Goal: Task Accomplishment & Management: Complete application form

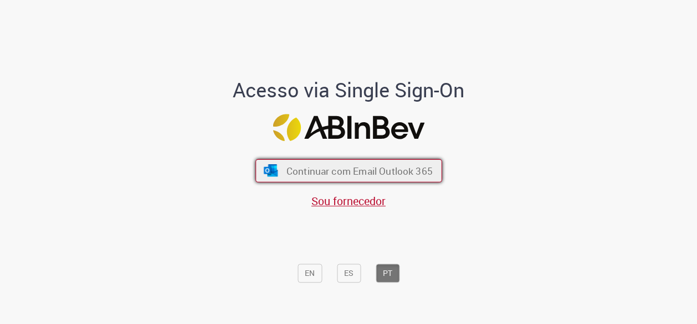
click at [392, 171] on span "Continuar com Email Outlook 365" at bounding box center [359, 170] width 146 height 13
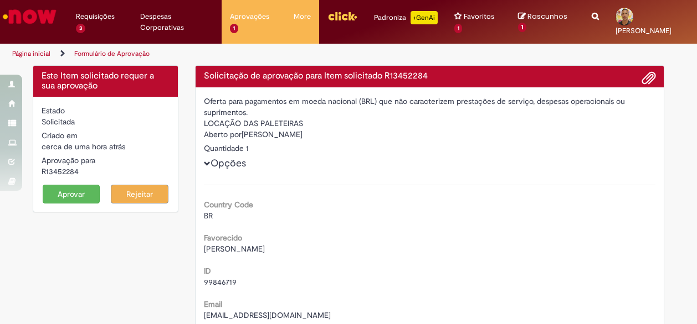
click at [71, 191] on button "Aprovar" at bounding box center [72, 194] width 58 height 19
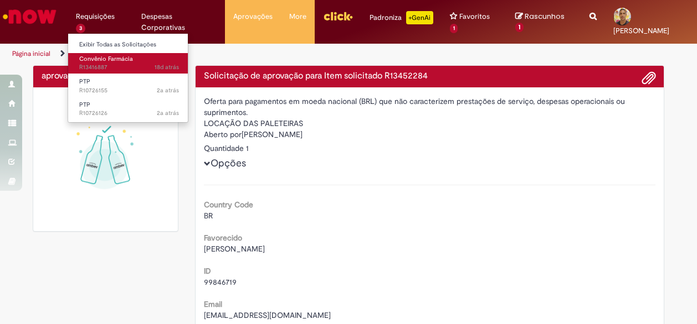
click at [95, 60] on span "Convênio Farmácia" at bounding box center [106, 59] width 54 height 8
